Goal: Transaction & Acquisition: Purchase product/service

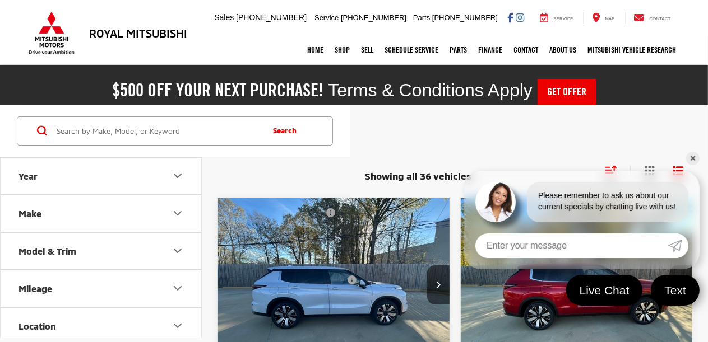
scroll to position [56, 0]
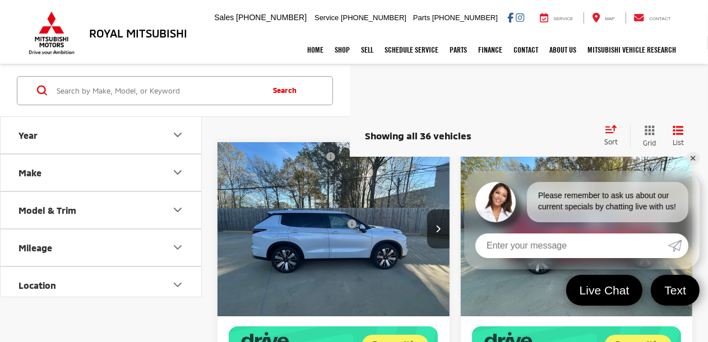
click at [86, 215] on button "Model & Trim" at bounding box center [102, 210] width 202 height 36
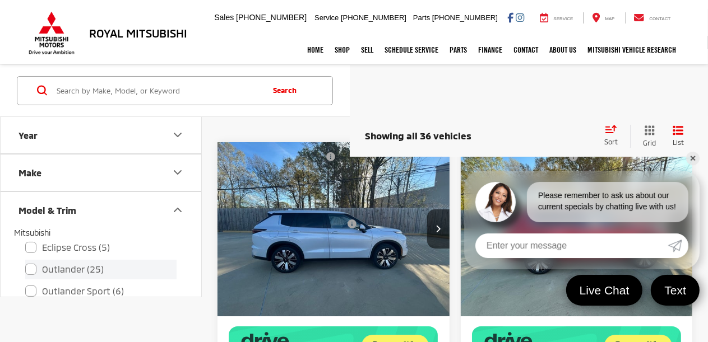
click at [31, 272] on label "Outlander (25)" at bounding box center [100, 269] width 151 height 20
click at [26, 262] on input "Outlander (25)" at bounding box center [25, 262] width 1 height 1
checkbox input "true"
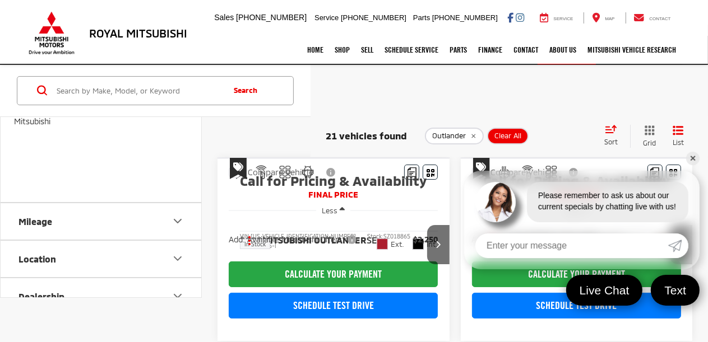
scroll to position [392, 0]
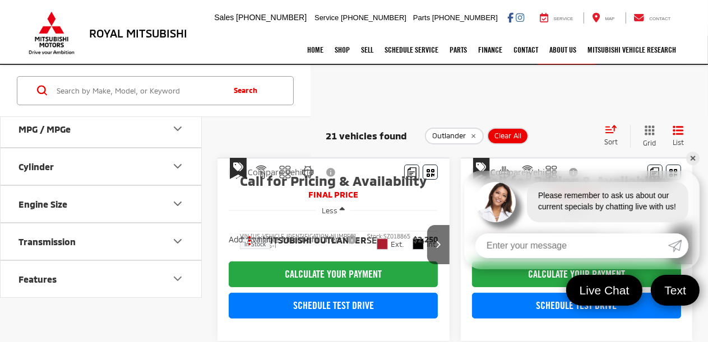
click at [109, 218] on button "Engine Size" at bounding box center [102, 204] width 202 height 36
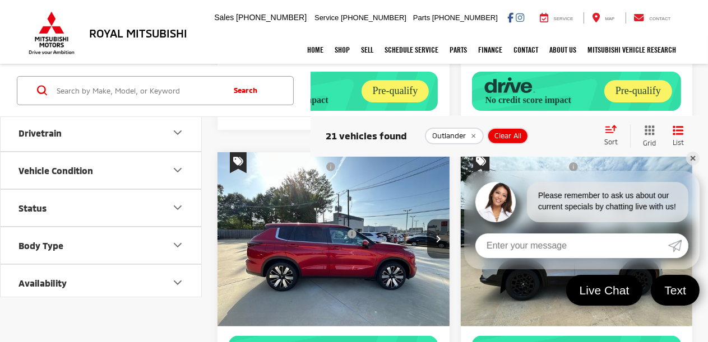
scroll to position [152, 0]
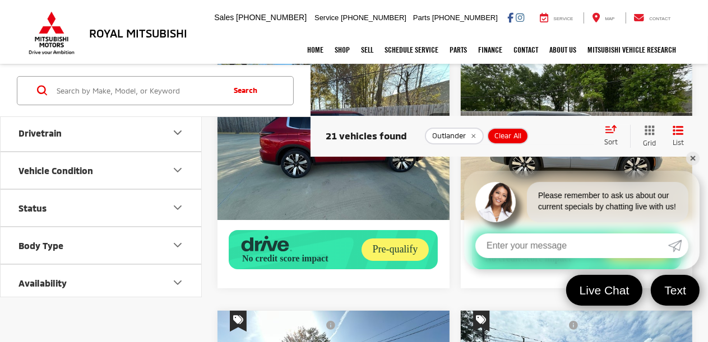
click at [92, 241] on button "Body Type" at bounding box center [102, 245] width 202 height 36
click at [82, 250] on button "Color" at bounding box center [102, 245] width 202 height 36
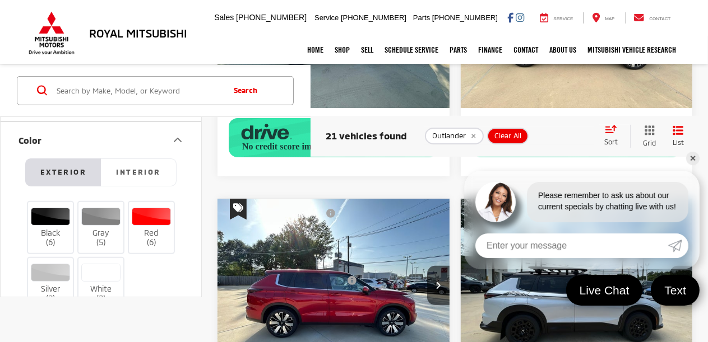
scroll to position [350, 0]
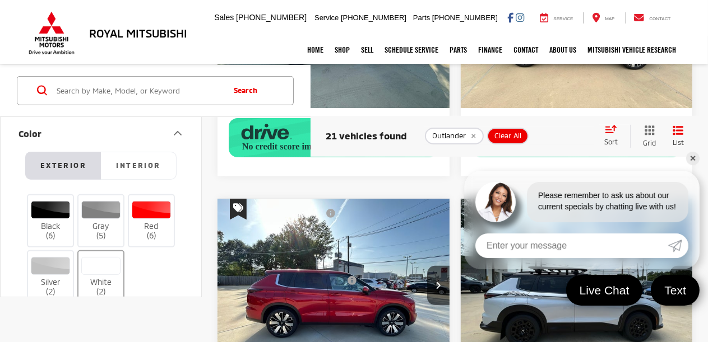
click at [96, 264] on div at bounding box center [101, 266] width 40 height 18
click at [0, 0] on input "White (2)" at bounding box center [0, 0] width 0 height 0
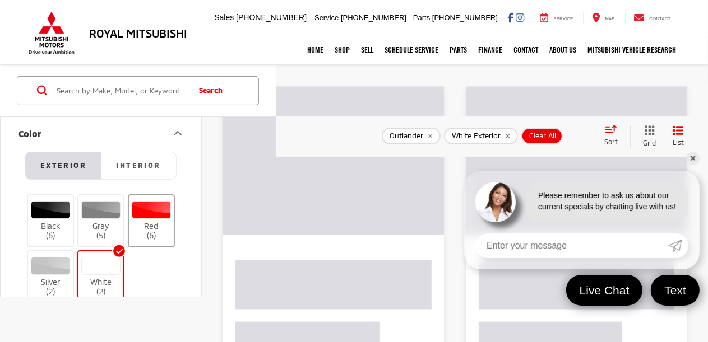
click at [141, 209] on div at bounding box center [152, 210] width 40 height 18
click at [0, 0] on input "Red (6)" at bounding box center [0, 0] width 0 height 0
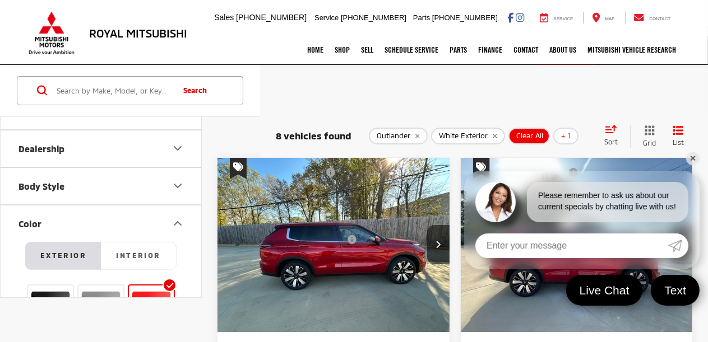
scroll to position [238, 0]
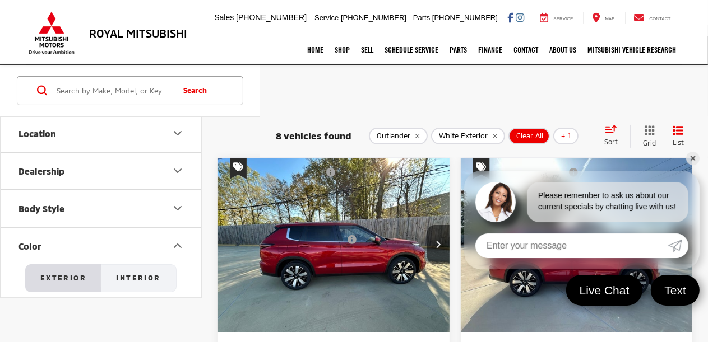
click at [150, 274] on span "Interior" at bounding box center [138, 277] width 44 height 9
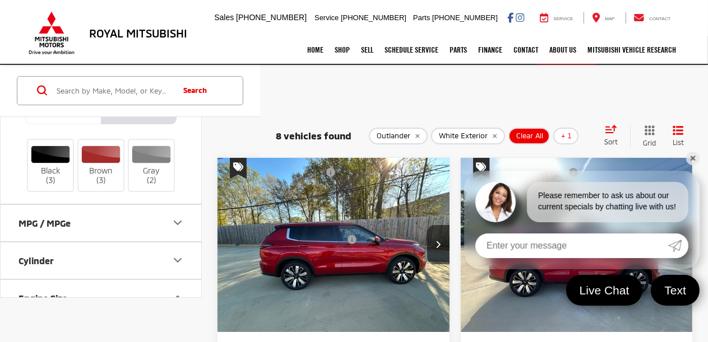
scroll to position [294, 0]
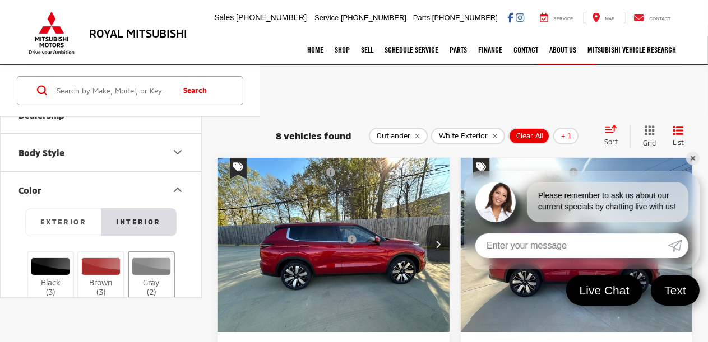
click at [151, 266] on div at bounding box center [152, 267] width 40 height 18
click at [0, 0] on input "Gray (2)" at bounding box center [0, 0] width 0 height 0
click at [106, 263] on div at bounding box center [101, 267] width 40 height 18
click at [0, 0] on input "Brown (3)" at bounding box center [0, 0] width 0 height 0
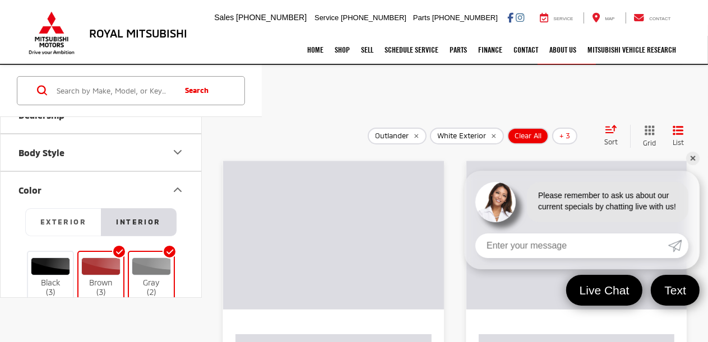
scroll to position [320, 0]
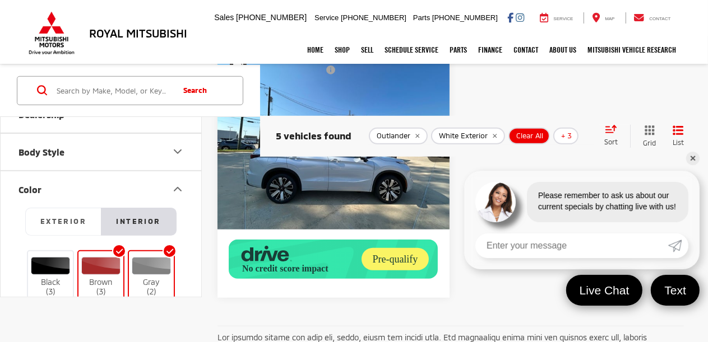
click at [342, 231] on img "2025 Mitsubishi Outlander SEL 0" at bounding box center [334, 143] width 234 height 175
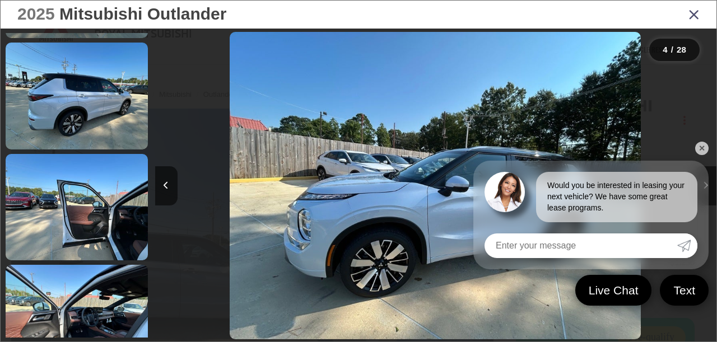
scroll to position [886, 0]
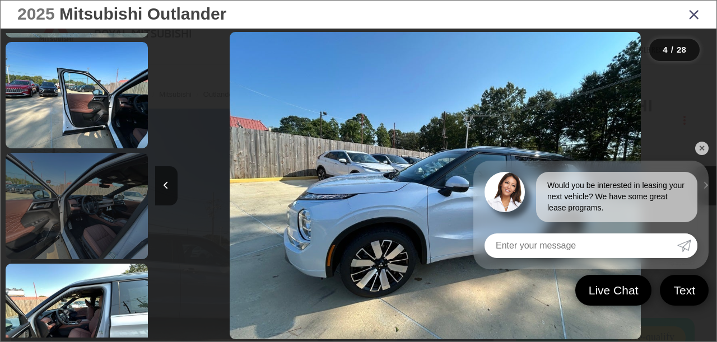
click at [106, 241] on link at bounding box center [77, 206] width 142 height 106
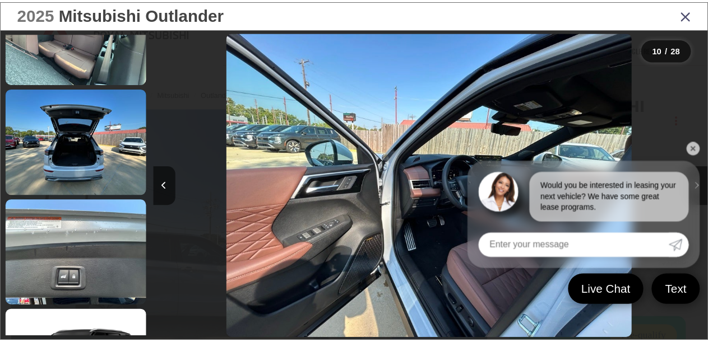
scroll to position [2784, 0]
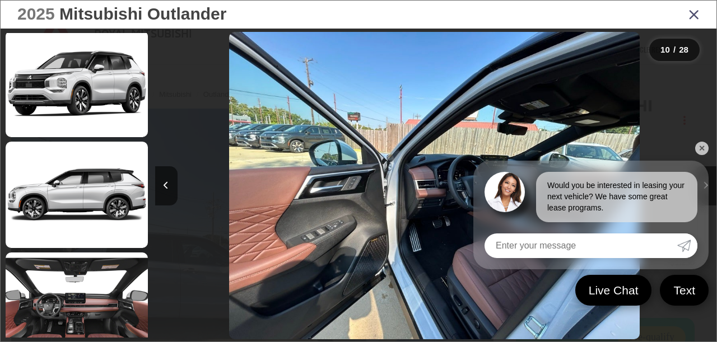
click at [697, 19] on icon "Close gallery" at bounding box center [693, 14] width 11 height 15
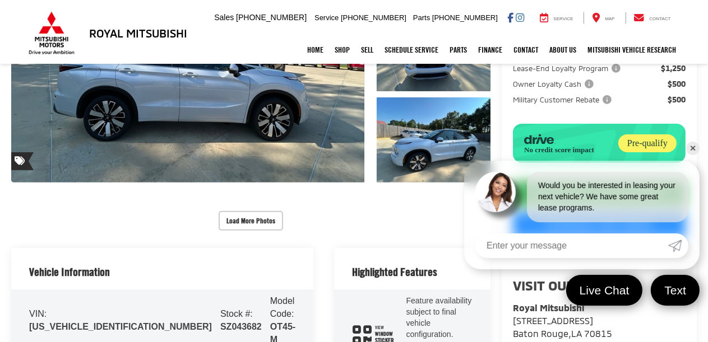
scroll to position [112, 0]
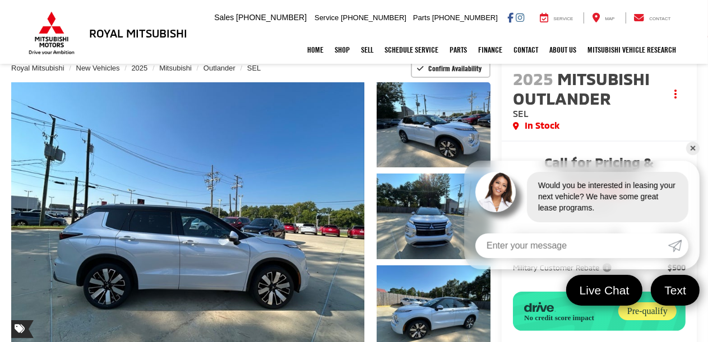
drag, startPoint x: 690, startPoint y: 146, endPoint x: 689, endPoint y: 156, distance: 9.6
click at [690, 148] on link "✕" at bounding box center [692, 148] width 13 height 13
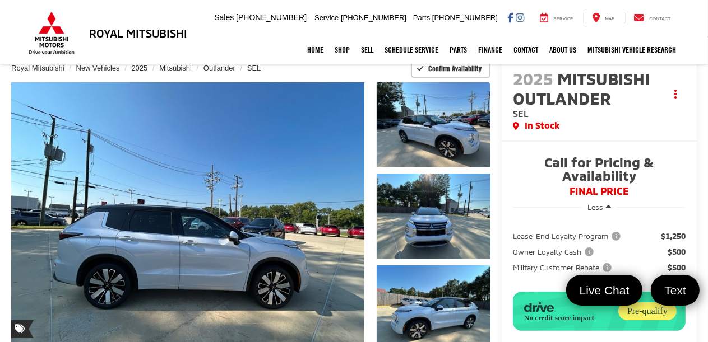
click at [578, 186] on span "FINAL PRICE" at bounding box center [599, 191] width 173 height 11
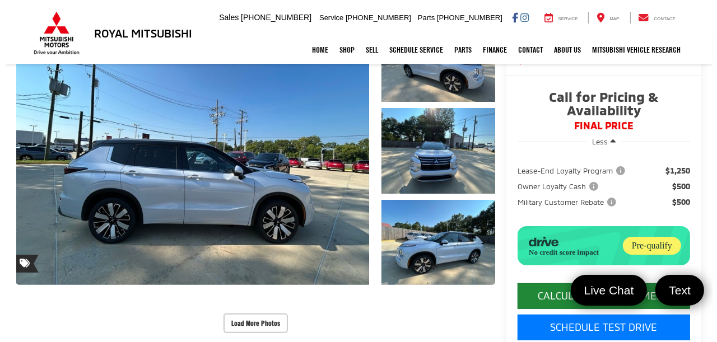
scroll to position [280, 0]
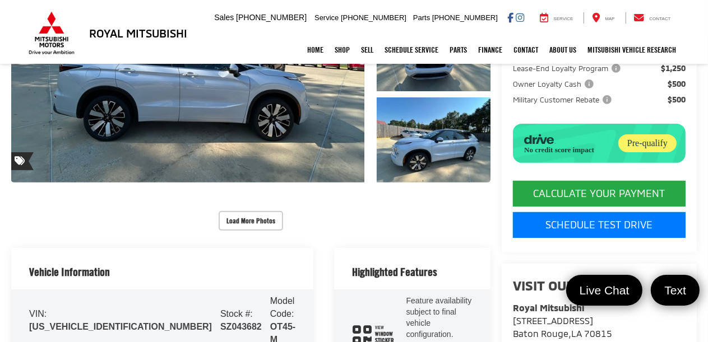
click at [621, 134] on div "Pre-qualify" at bounding box center [647, 143] width 58 height 18
